Goal: Find specific page/section: Find specific page/section

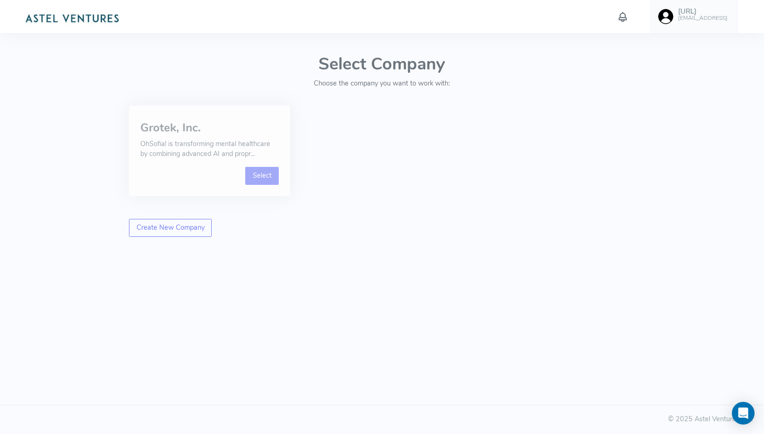
click at [257, 176] on link "Select" at bounding box center [262, 176] width 34 height 18
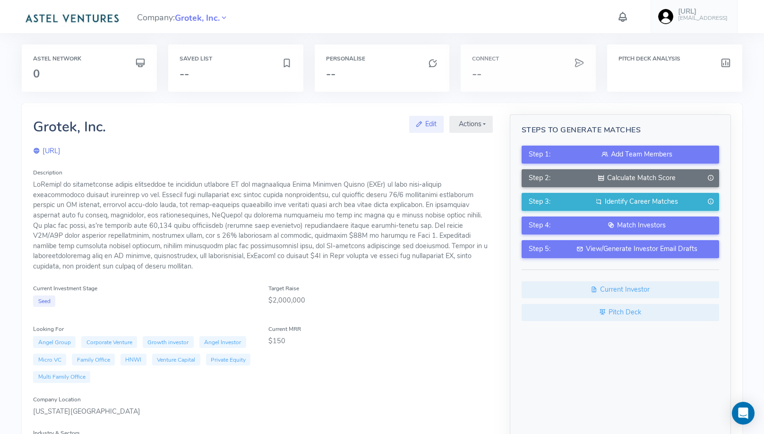
click at [521, 63] on div "Connect --" at bounding box center [528, 67] width 135 height 47
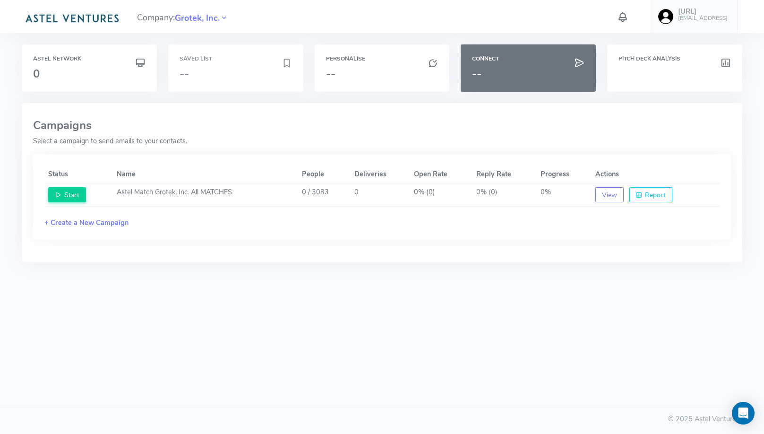
click at [276, 82] on div "Saved List --" at bounding box center [235, 67] width 135 height 47
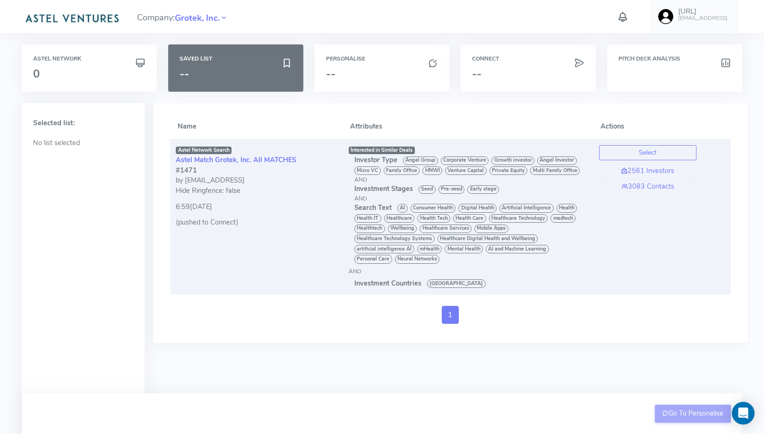
click at [182, 172] on div "#1471" at bounding box center [257, 170] width 162 height 10
click at [188, 171] on div "#1471" at bounding box center [257, 170] width 162 height 10
copy div "1471"
